Goal: Task Accomplishment & Management: Manage account settings

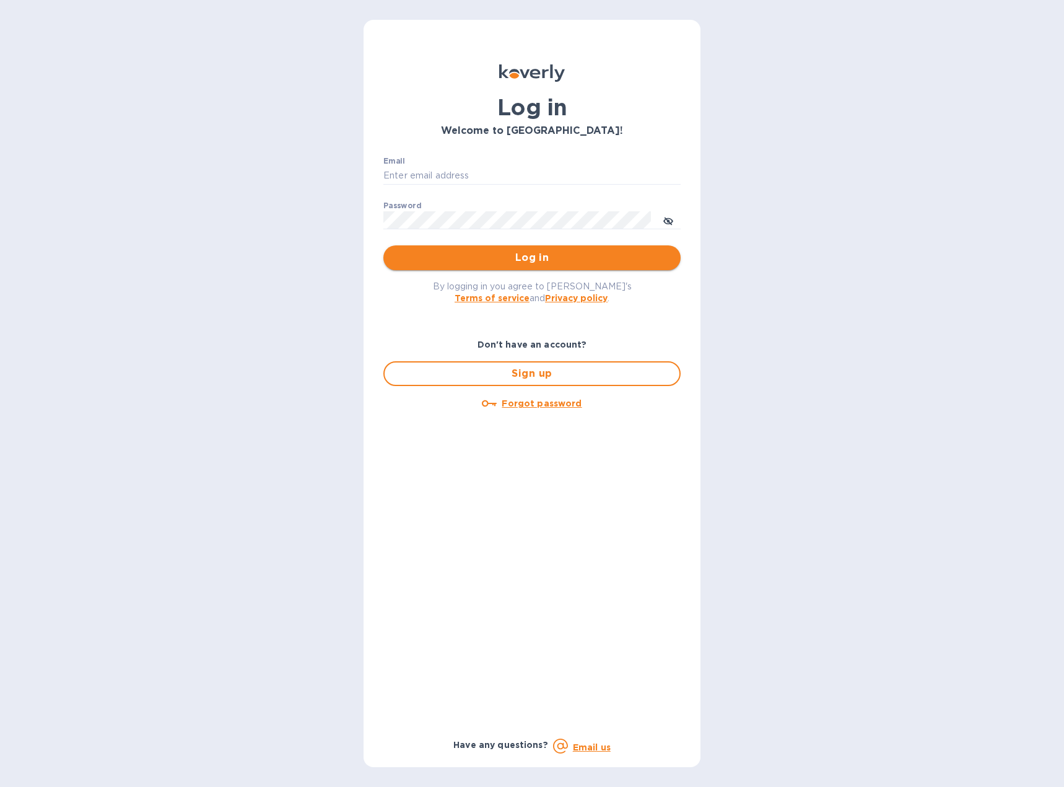
type input "[EMAIL_ADDRESS][DOMAIN_NAME]"
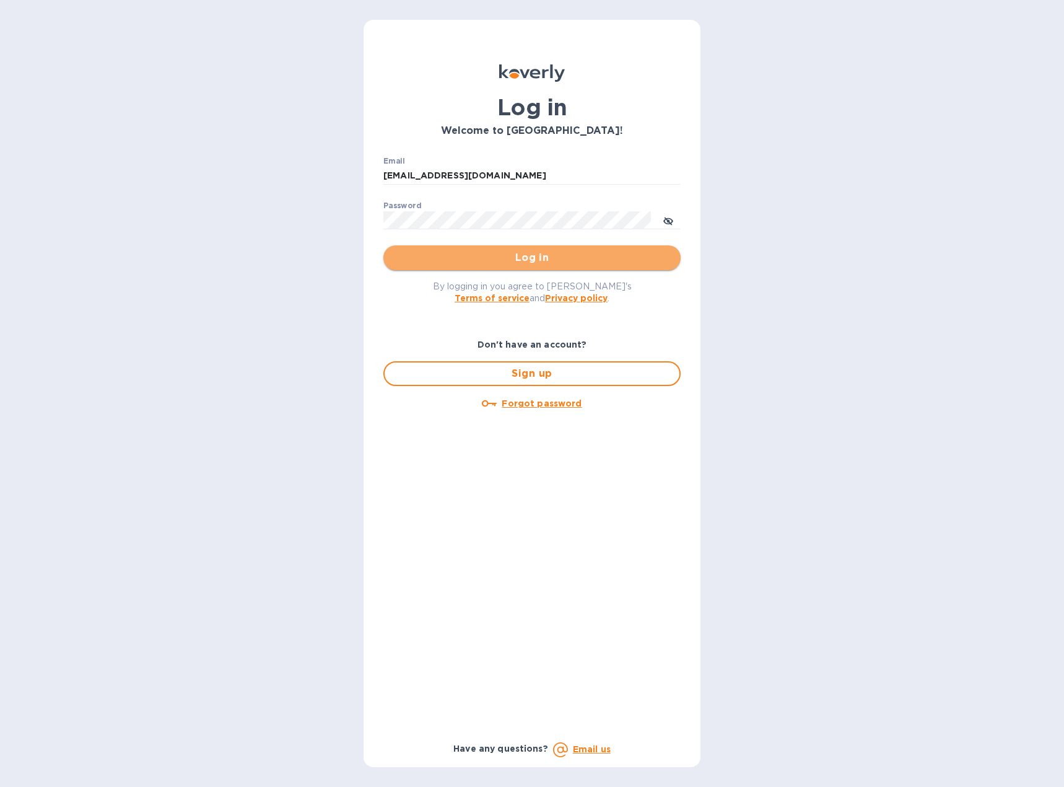
click at [497, 262] on span "Log in" at bounding box center [531, 257] width 277 height 15
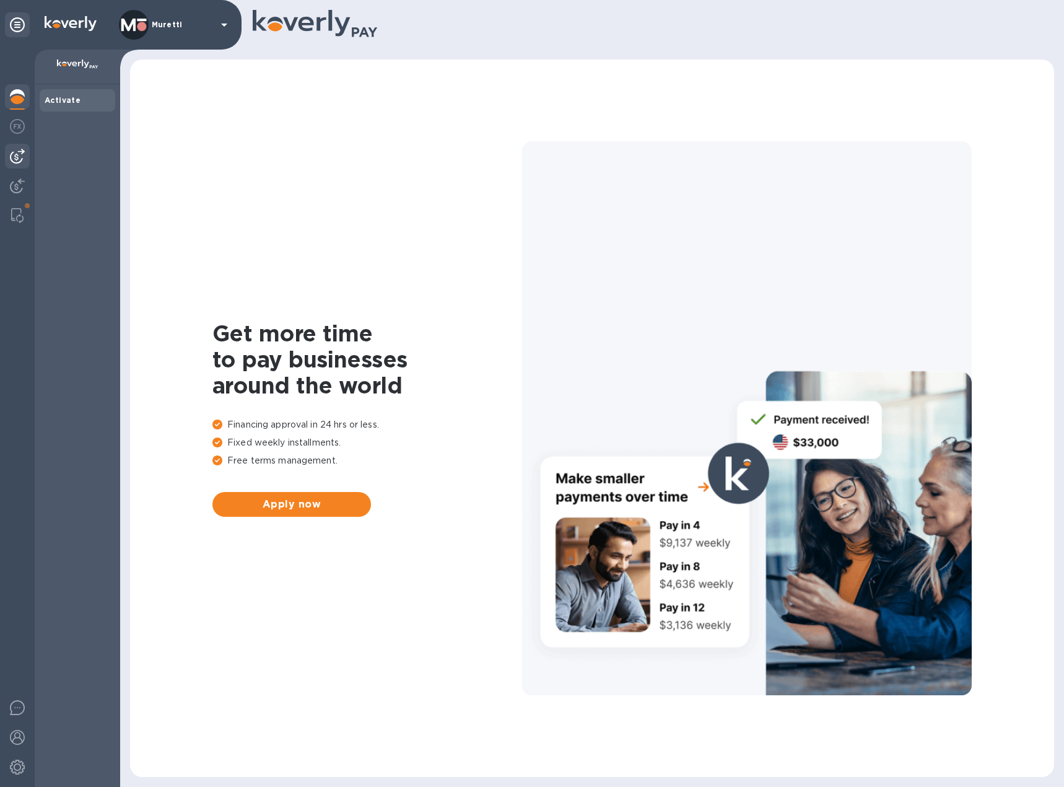
click at [11, 156] on img at bounding box center [17, 156] width 15 height 15
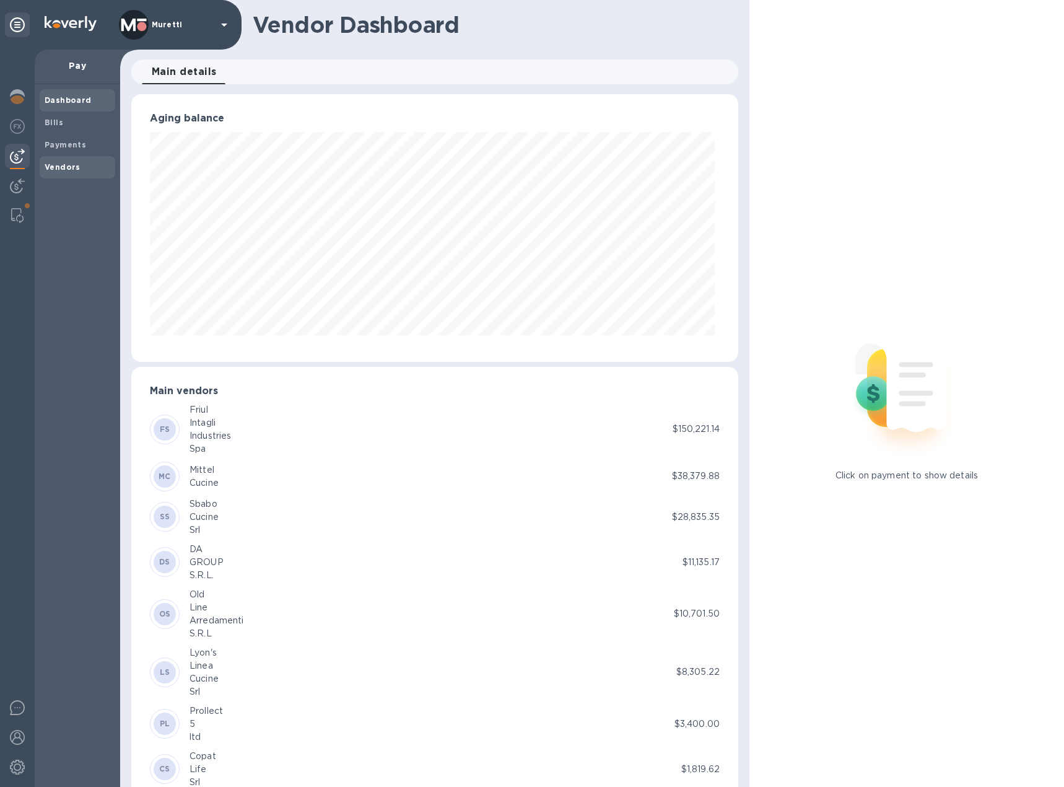
scroll to position [268, 602]
click at [55, 125] on b "Bills" at bounding box center [54, 122] width 19 height 9
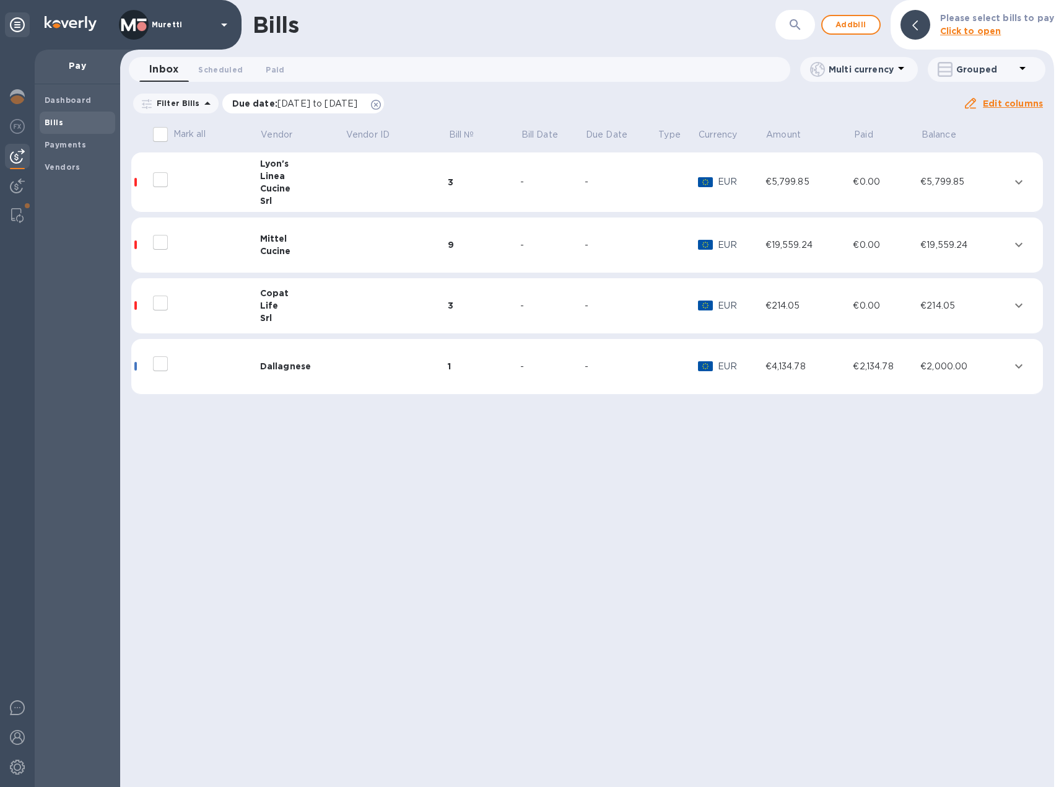
click at [370, 105] on span "Due date : [DATE] to [DATE]" at bounding box center [301, 103] width 138 height 12
click at [381, 104] on icon at bounding box center [376, 105] width 10 height 10
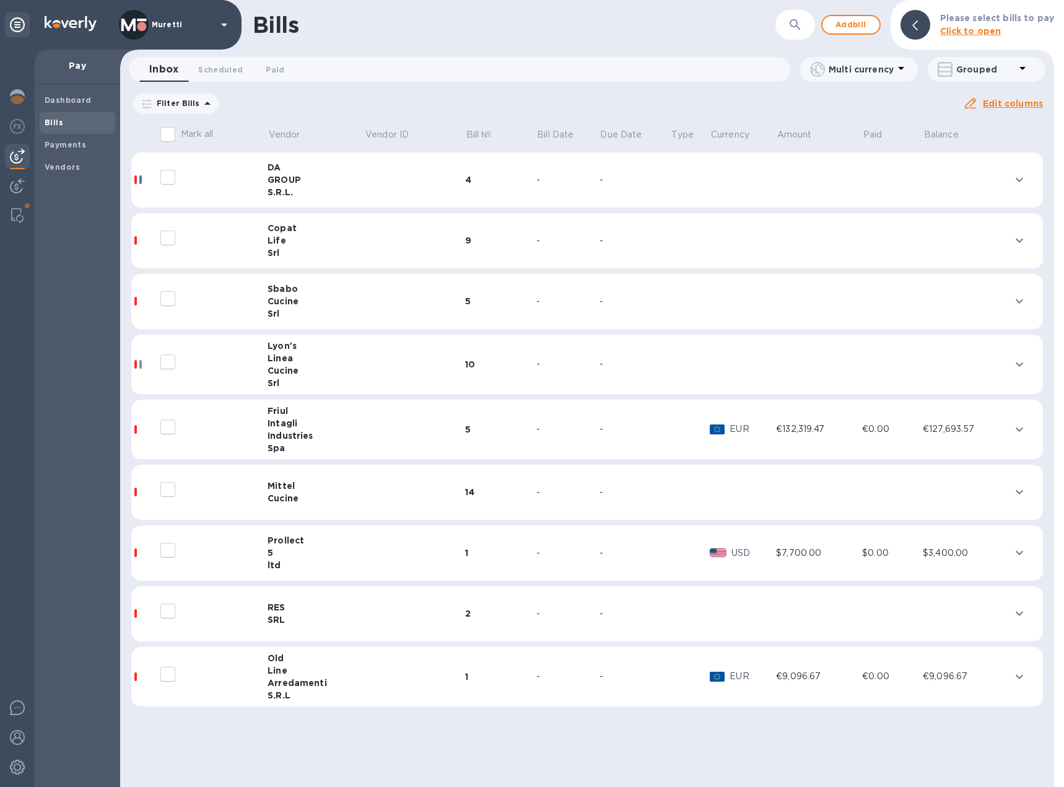
click at [309, 664] on div "Line" at bounding box center [316, 670] width 97 height 12
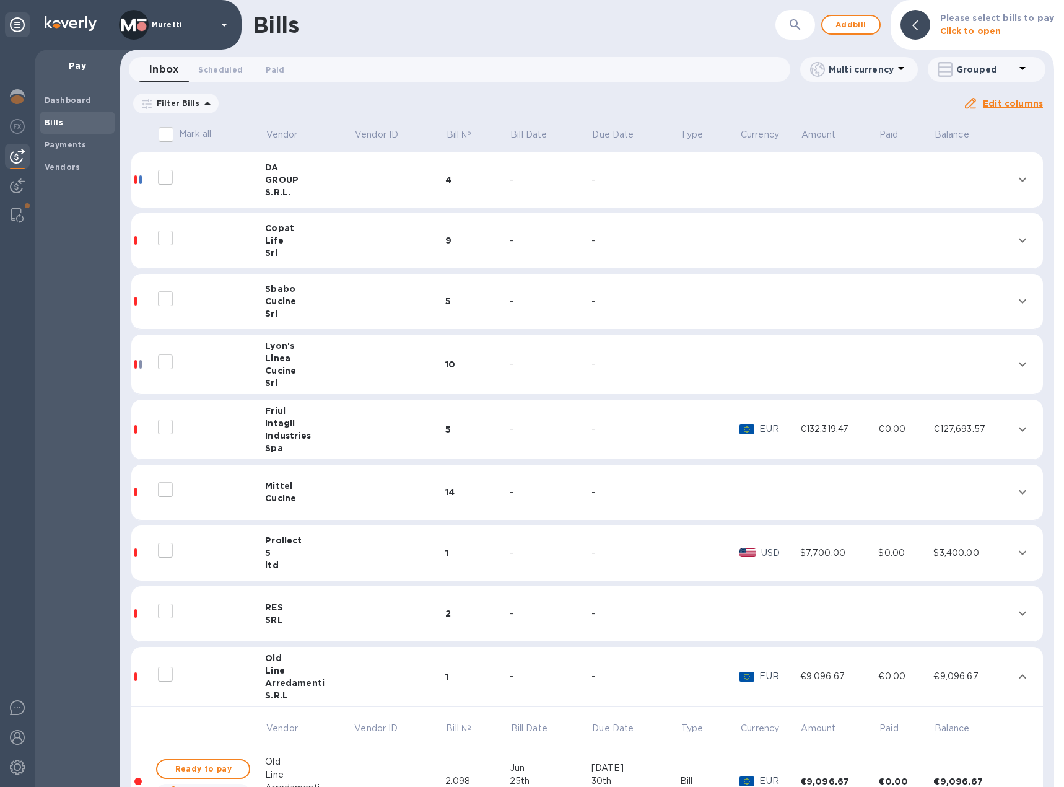
scroll to position [71, 0]
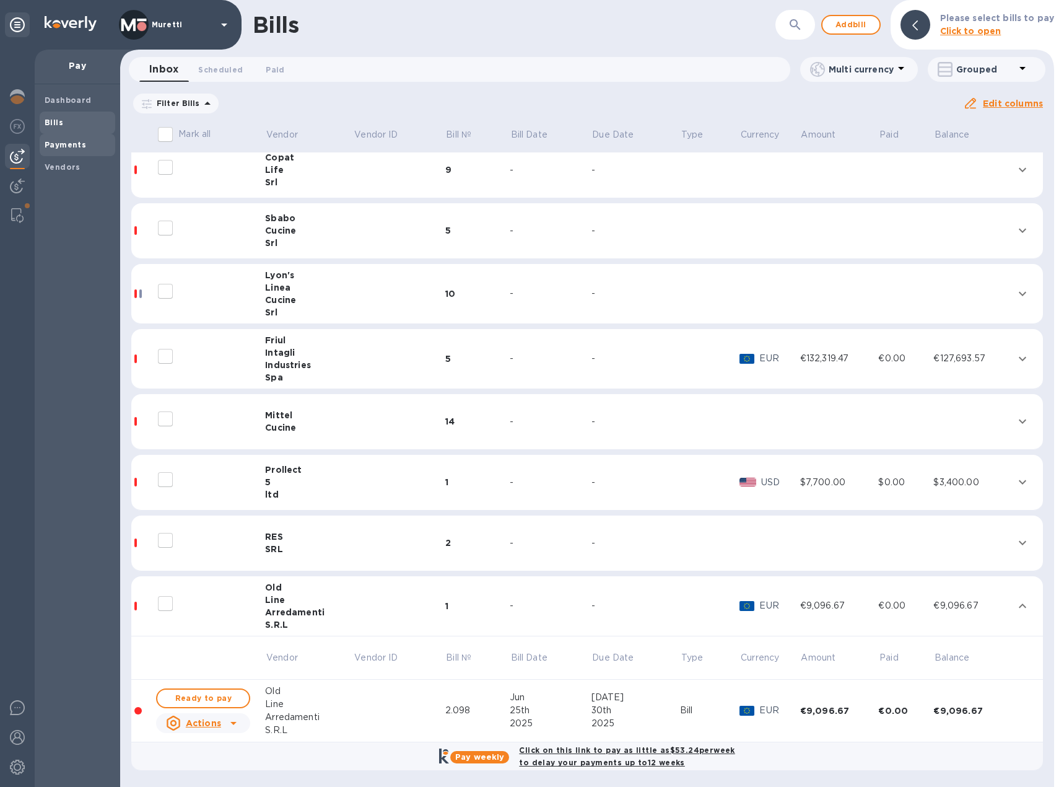
click at [84, 139] on span "Payments" at bounding box center [78, 145] width 66 height 12
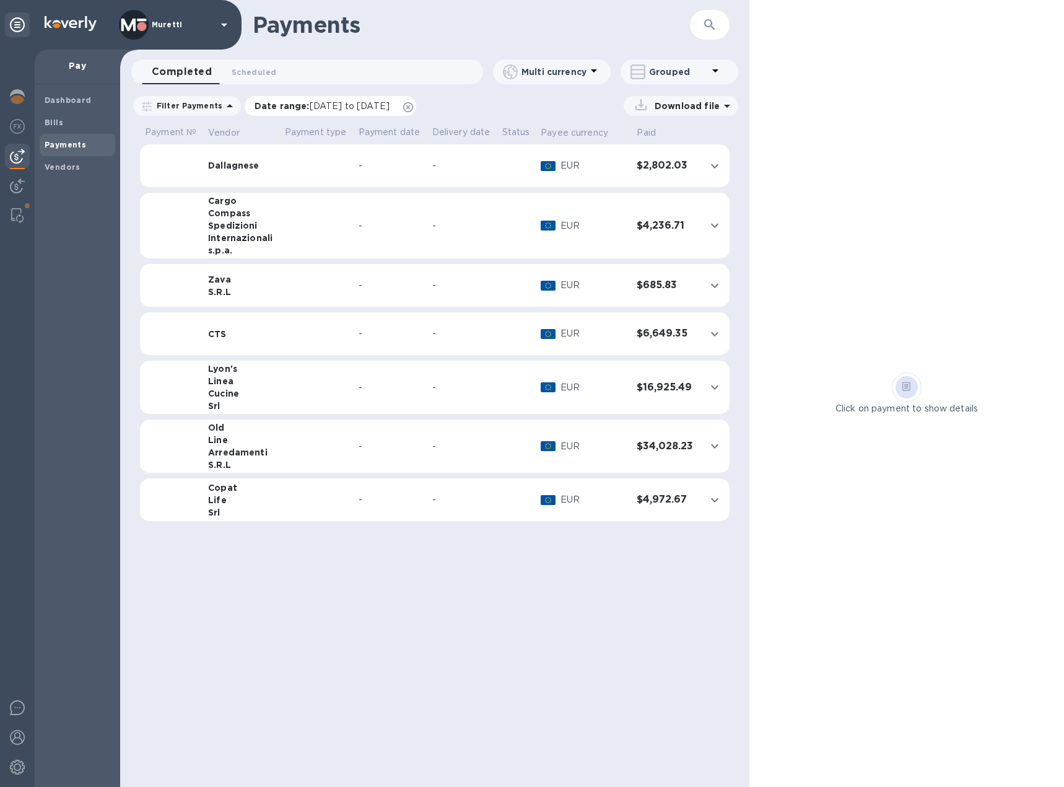
click at [413, 108] on icon at bounding box center [408, 107] width 10 height 10
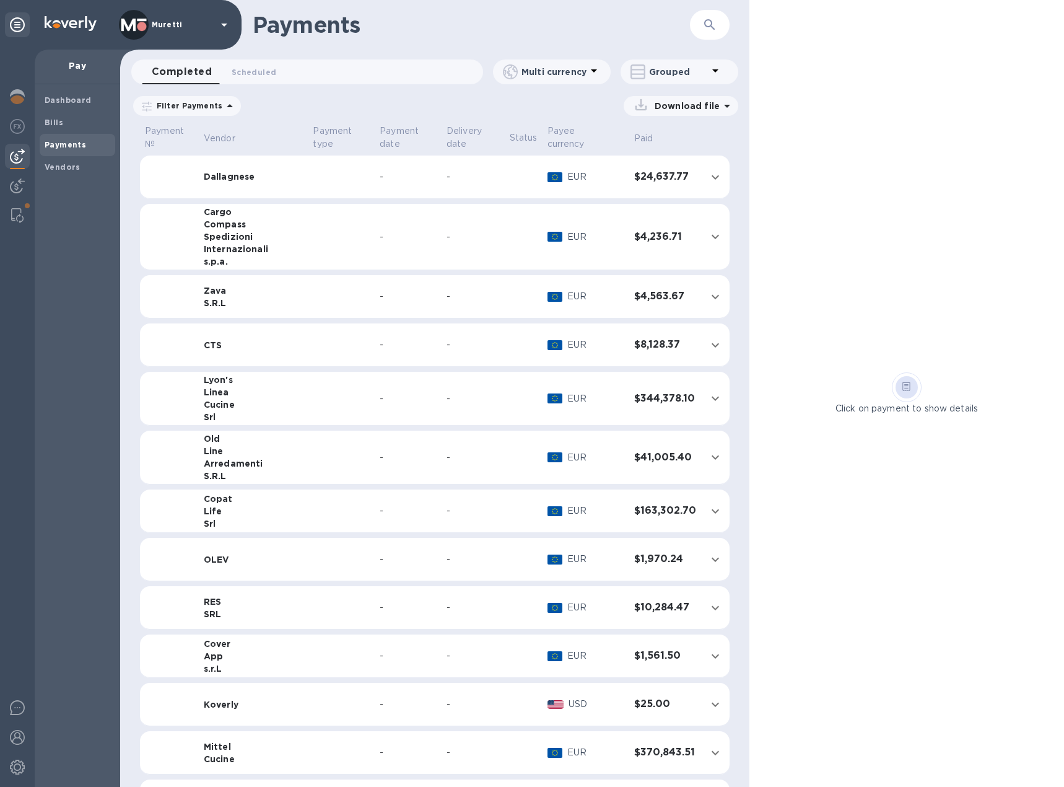
click at [719, 71] on icon at bounding box center [715, 70] width 15 height 15
click at [692, 100] on li "Separate all payments" at bounding box center [688, 104] width 134 height 40
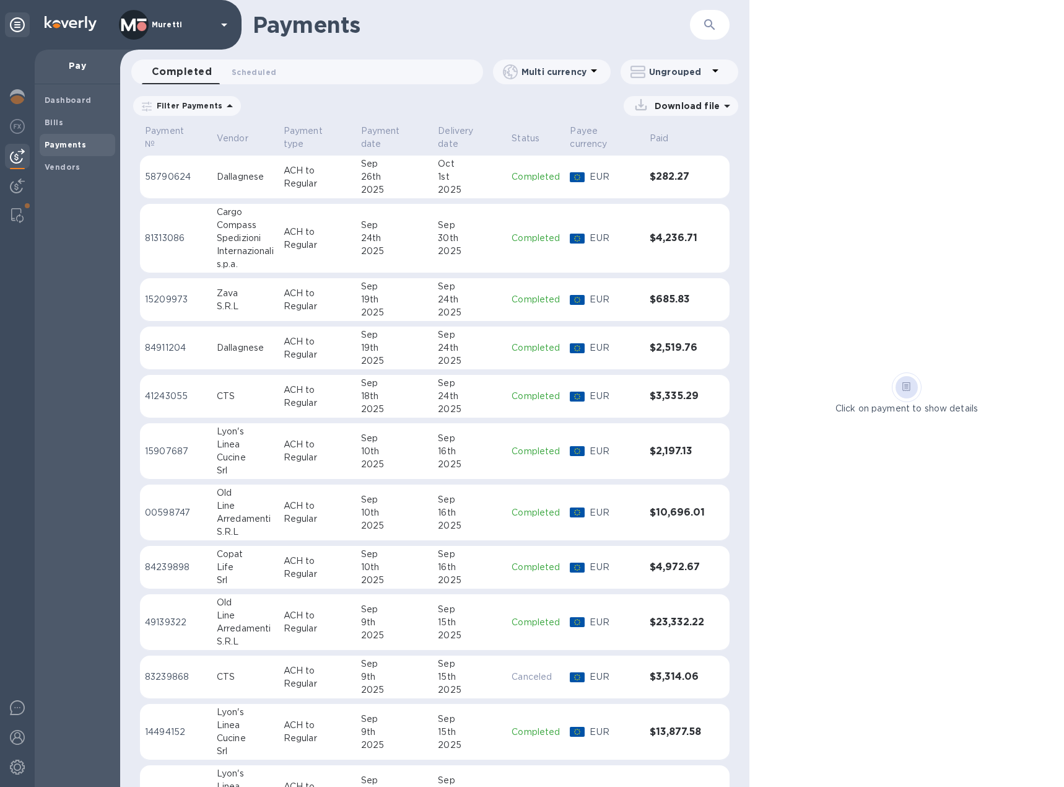
click at [326, 176] on p "ACH to Regular" at bounding box center [318, 177] width 68 height 26
